Goal: Task Accomplishment & Management: Use online tool/utility

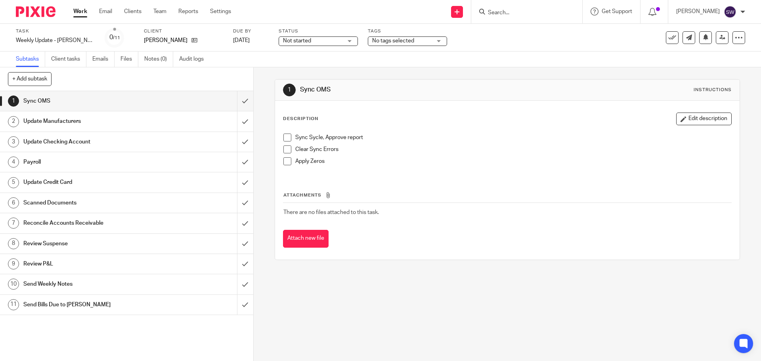
click at [286, 135] on span at bounding box center [287, 138] width 8 height 8
click at [285, 150] on span at bounding box center [287, 150] width 8 height 8
click at [283, 164] on span at bounding box center [287, 161] width 8 height 8
click at [235, 96] on input "submit" at bounding box center [126, 101] width 253 height 20
click at [168, 119] on div "Update Manufacturers" at bounding box center [126, 121] width 206 height 12
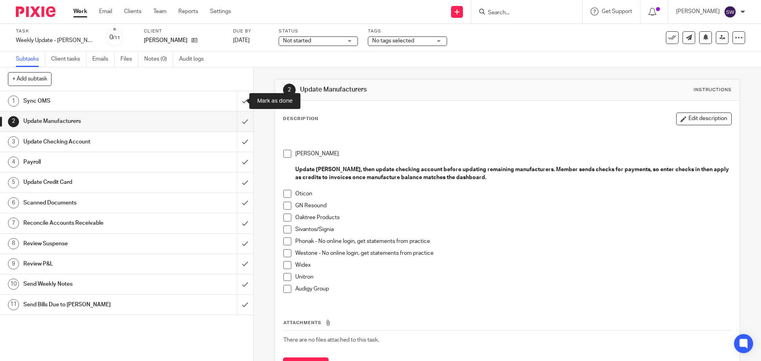
click at [236, 99] on input "submit" at bounding box center [126, 101] width 253 height 20
